Goal: Task Accomplishment & Management: Use online tool/utility

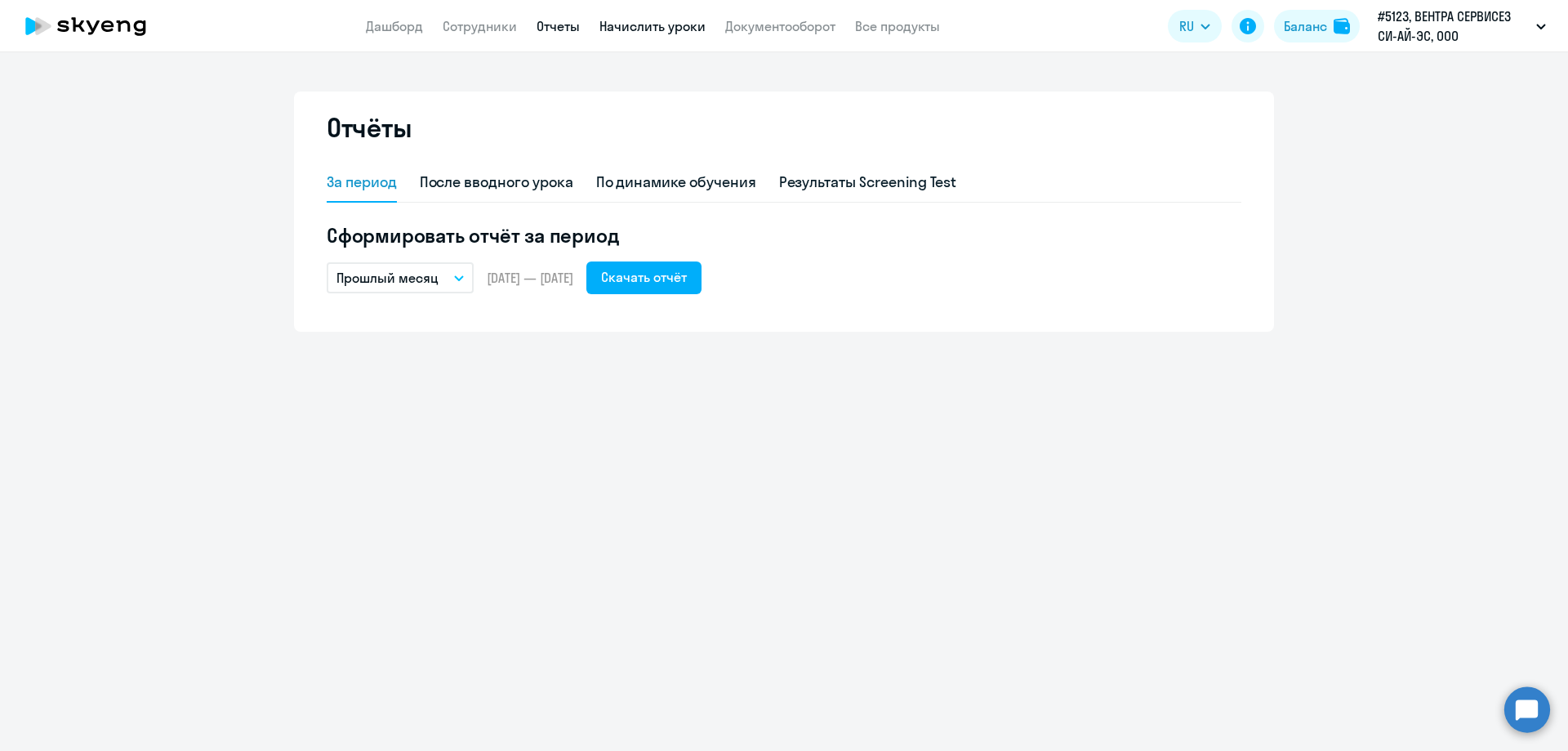
click at [648, 27] on link "Начислить уроки" at bounding box center [652, 25] width 106 height 16
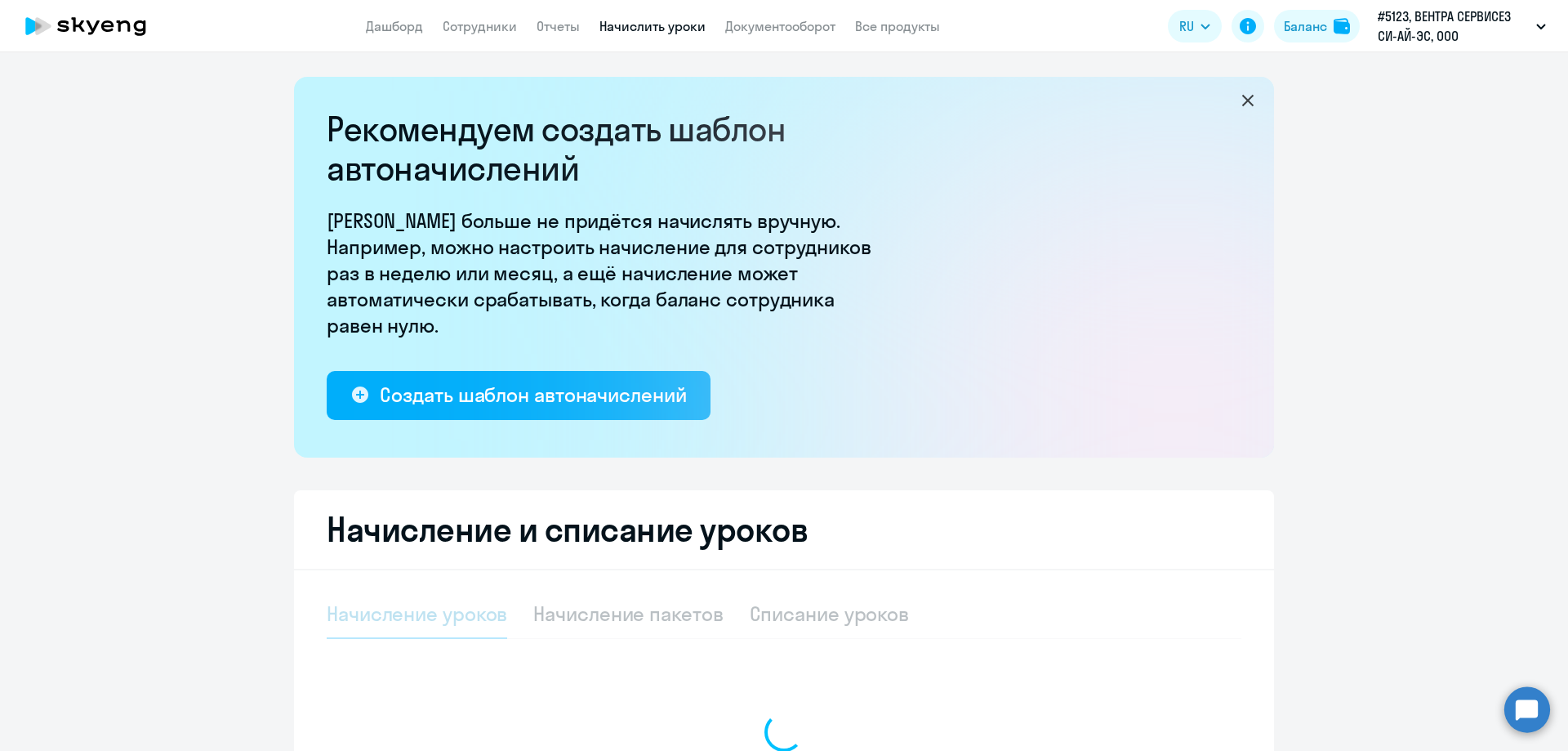
select select "10"
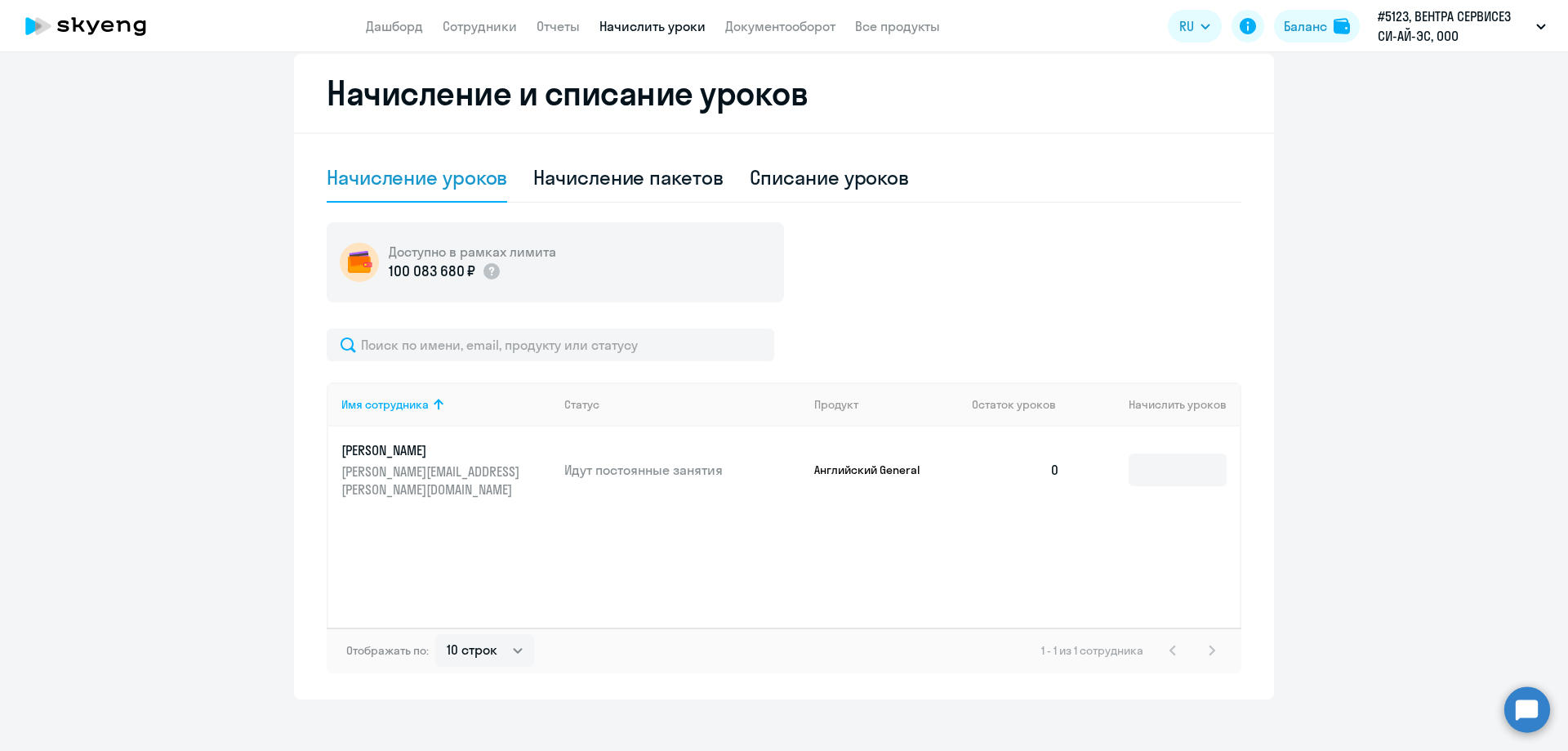
scroll to position [450, 0]
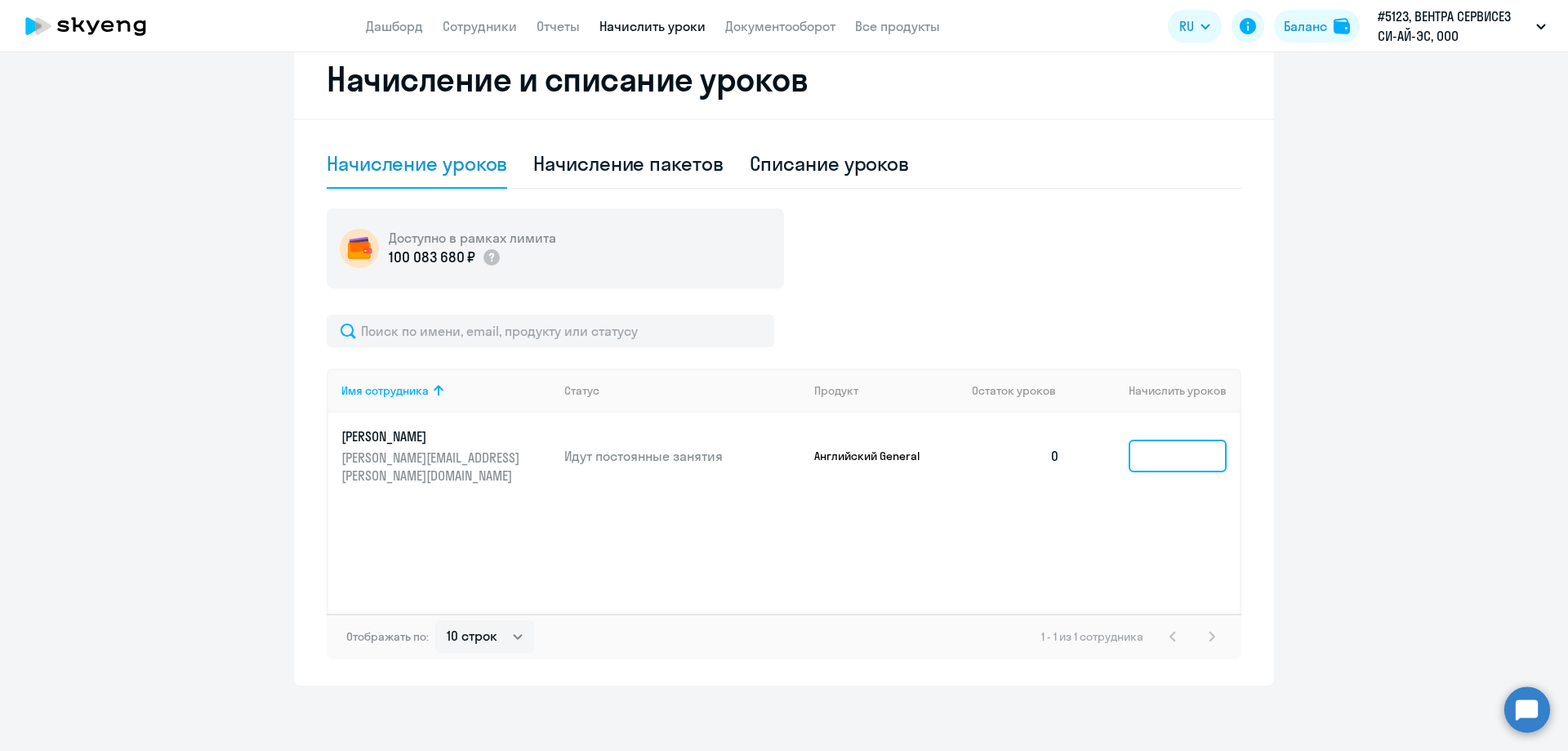
click at [1163, 453] on input at bounding box center [1178, 456] width 98 height 33
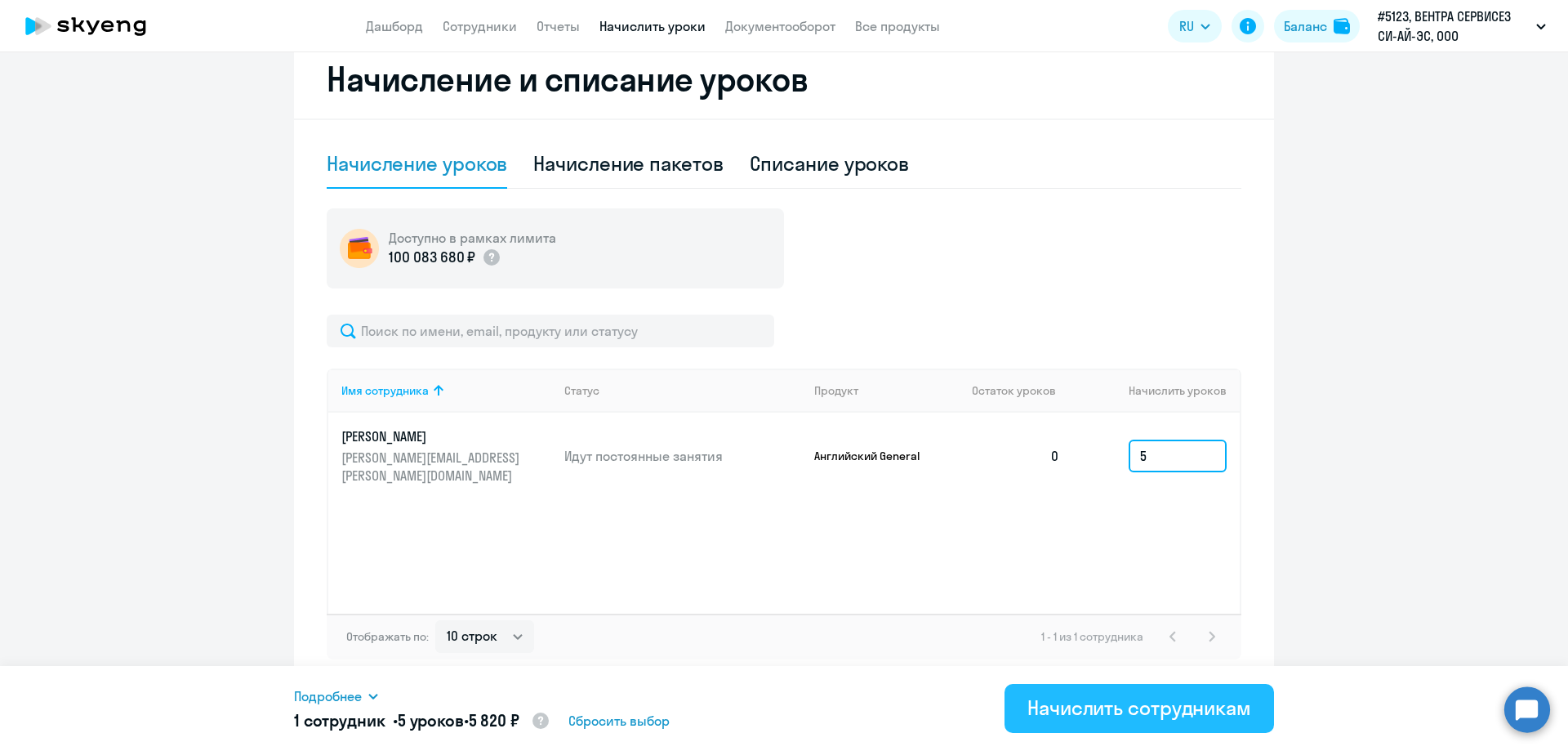
type input "5"
click at [1093, 719] on div "Начислить сотрудникам" at bounding box center [1139, 707] width 224 height 26
